Goal: Task Accomplishment & Management: Manage account settings

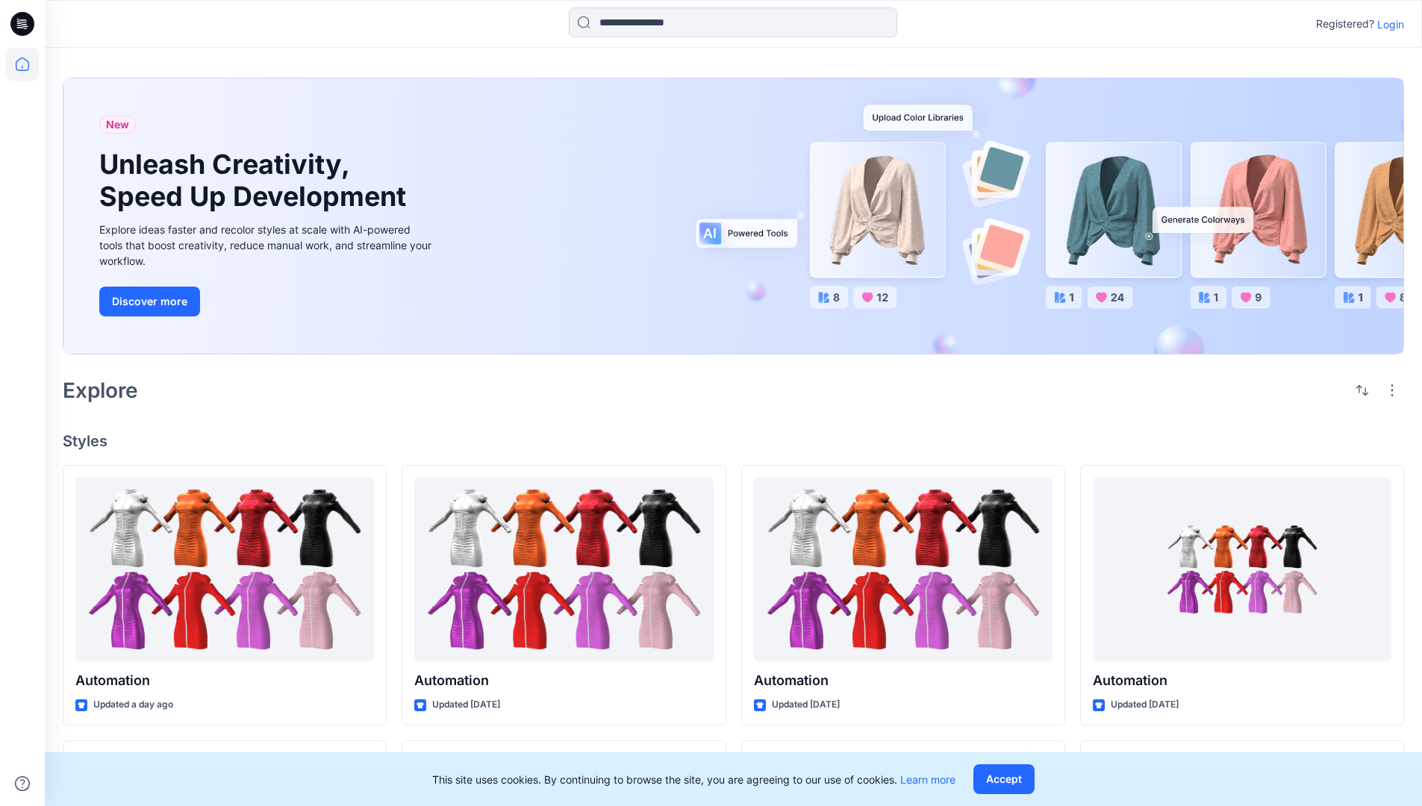
click at [1387, 24] on p "Login" at bounding box center [1390, 24] width 27 height 16
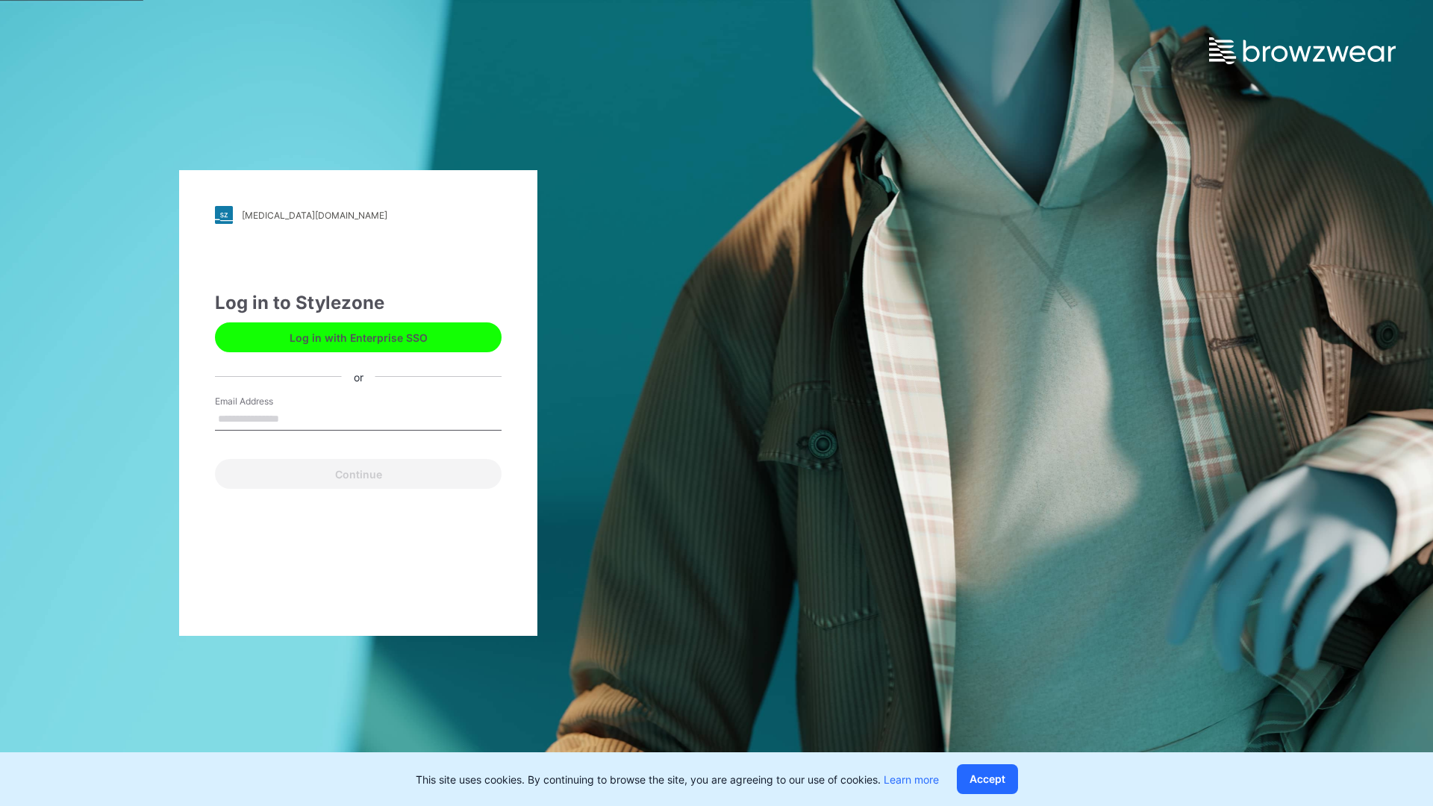
click at [295, 418] on input "Email Address" at bounding box center [358, 419] width 287 height 22
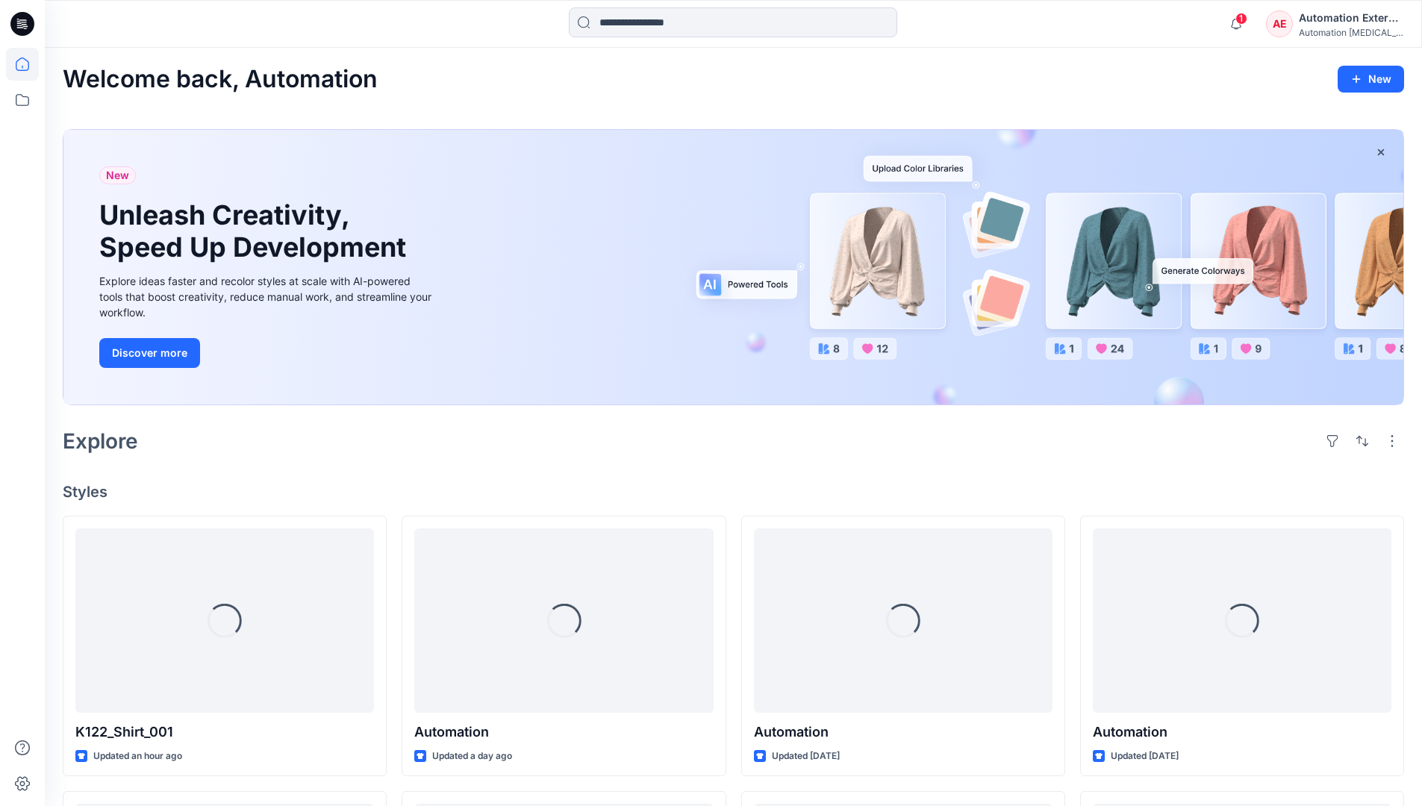
click at [28, 64] on icon at bounding box center [22, 63] width 13 height 13
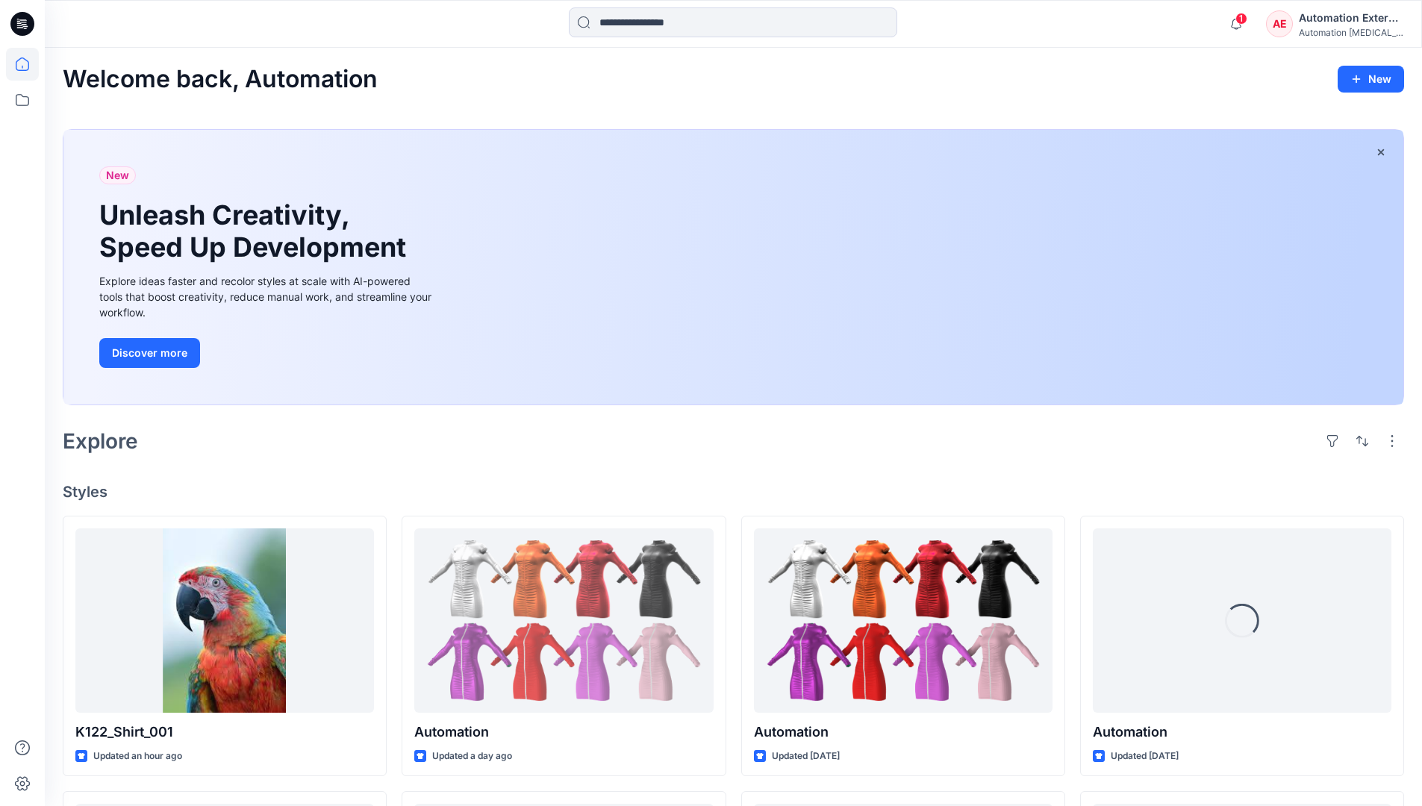
click at [1298, 28] on div "AE Automation External Automation [MEDICAL_DATA]..." at bounding box center [1334, 24] width 137 height 30
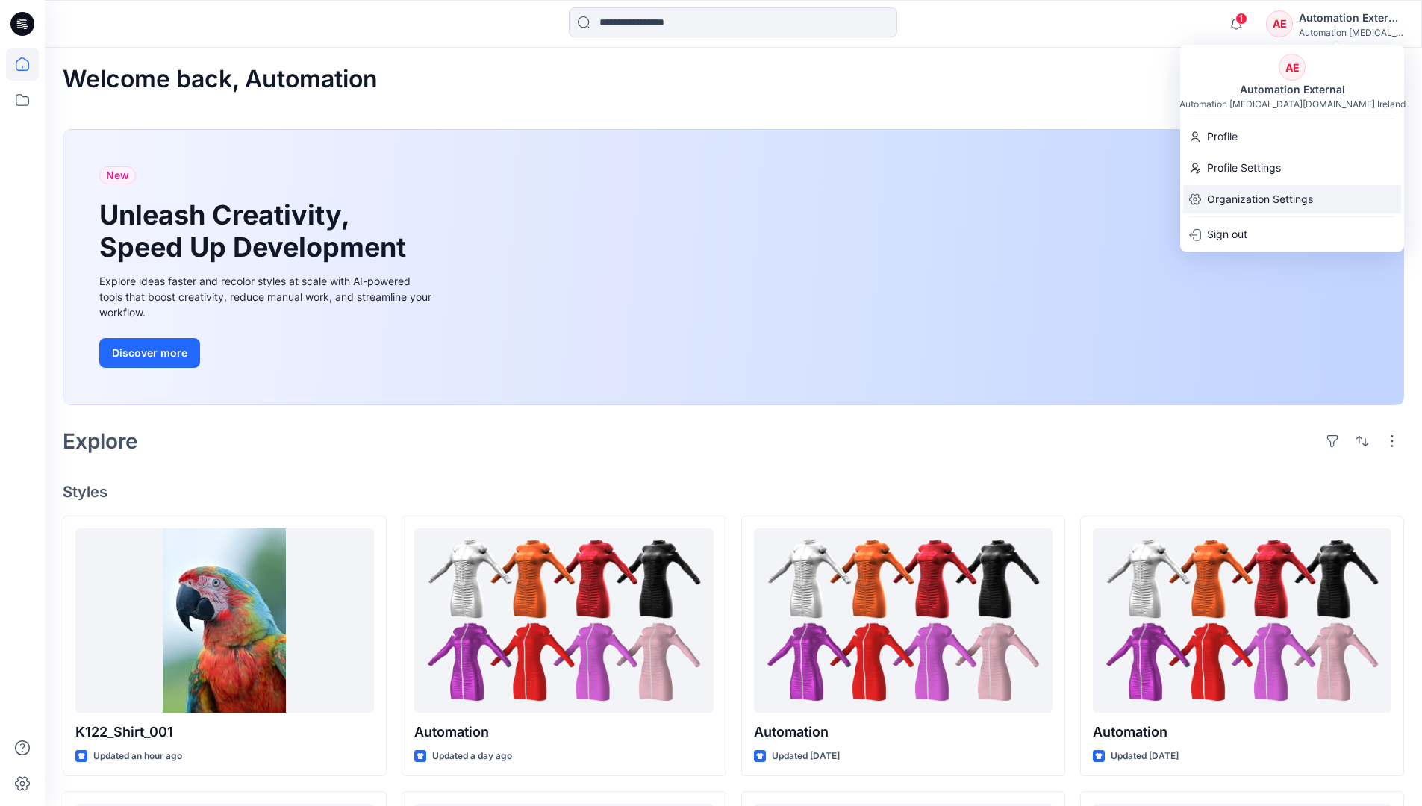
click at [1292, 202] on p "Organization Settings" at bounding box center [1260, 199] width 106 height 28
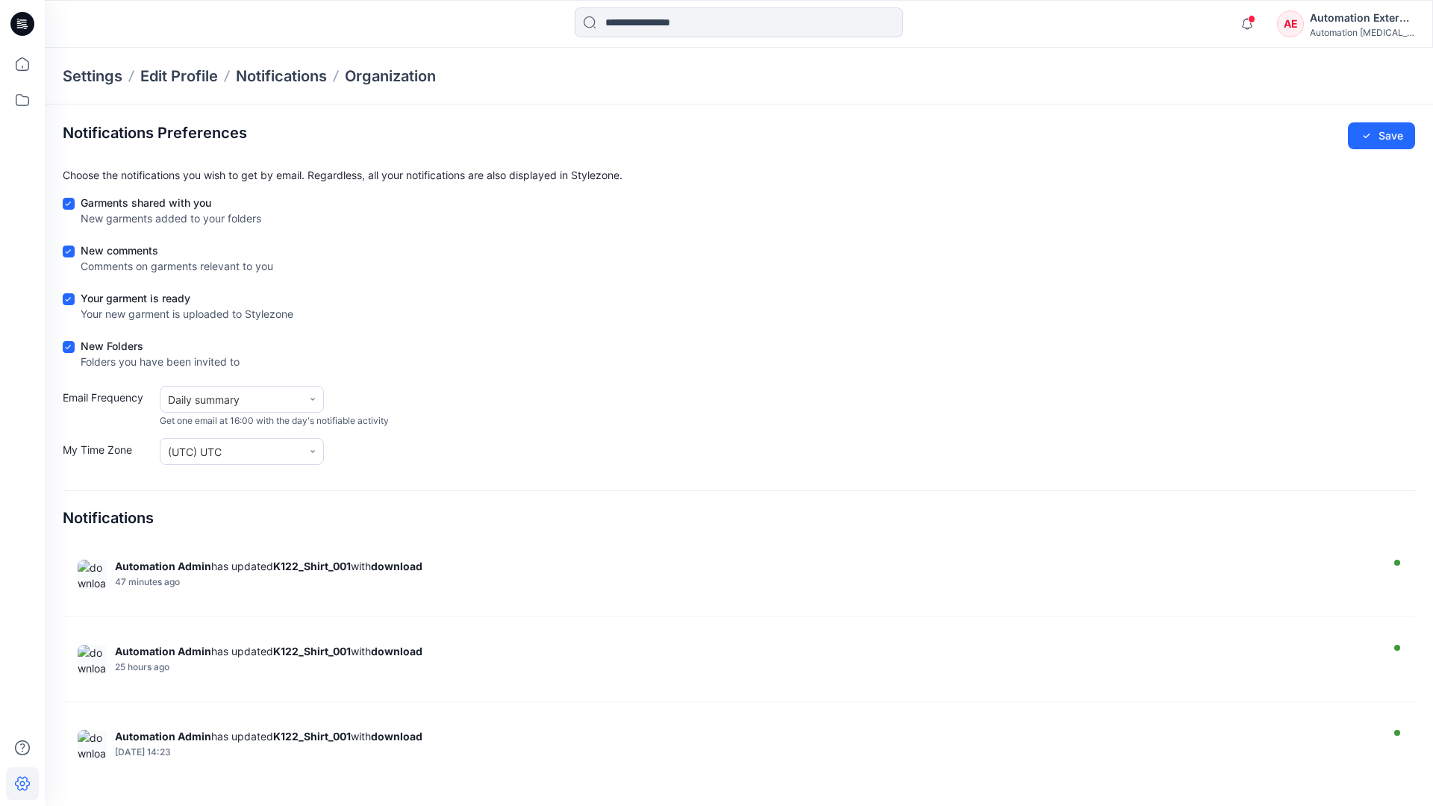
click at [1363, 23] on div "Automation External" at bounding box center [1362, 18] width 105 height 18
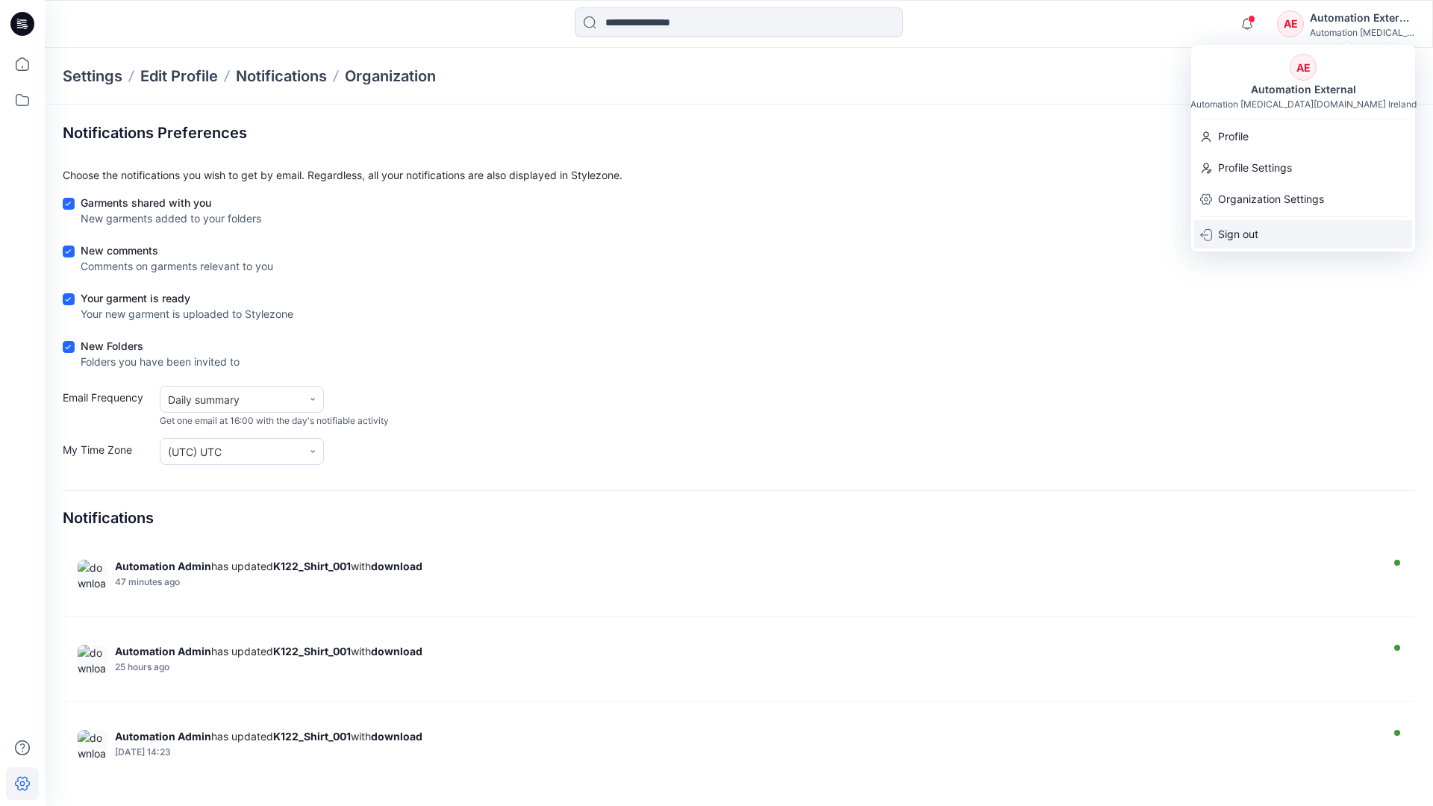
click at [1267, 232] on div "Sign out" at bounding box center [1303, 234] width 218 height 28
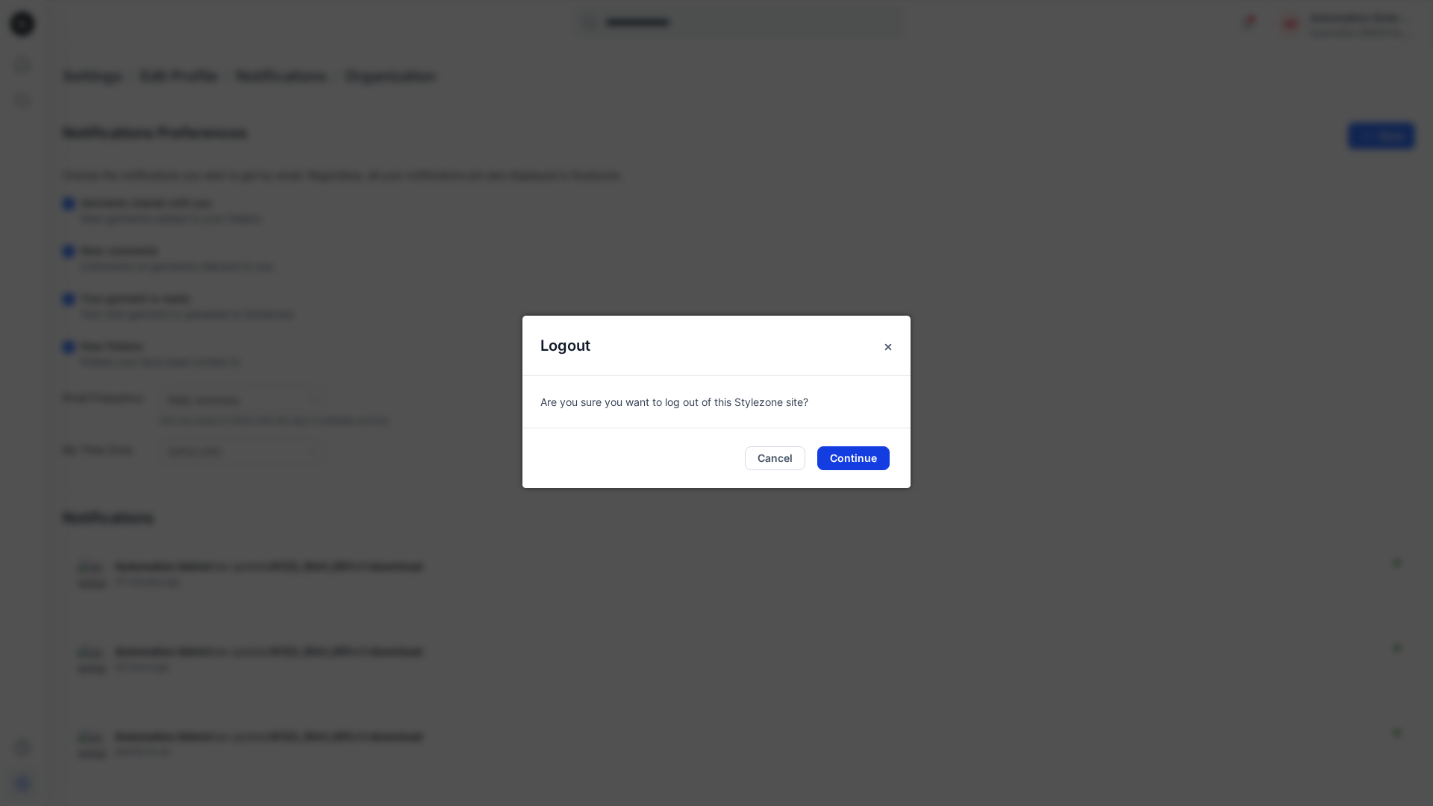
click at [863, 452] on button "Continue" at bounding box center [853, 458] width 72 height 24
